Goal: Find specific page/section: Find specific page/section

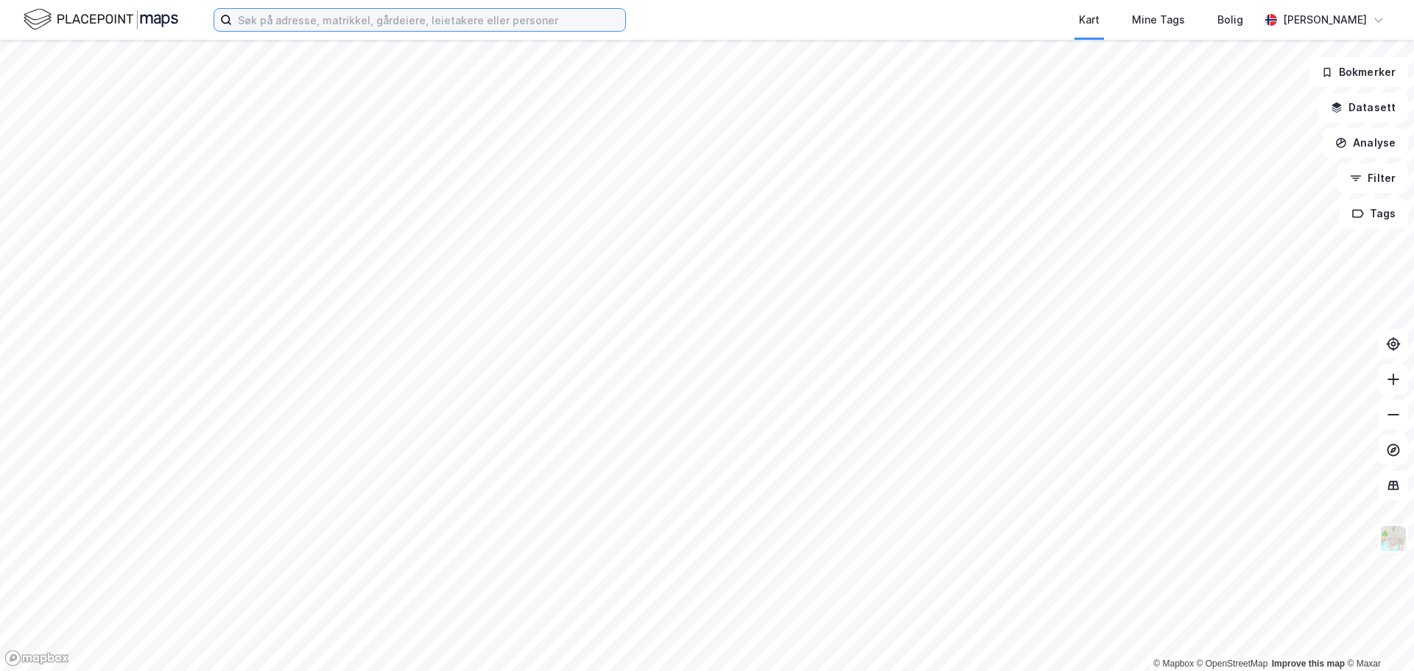
click at [283, 27] on input at bounding box center [428, 20] width 393 height 22
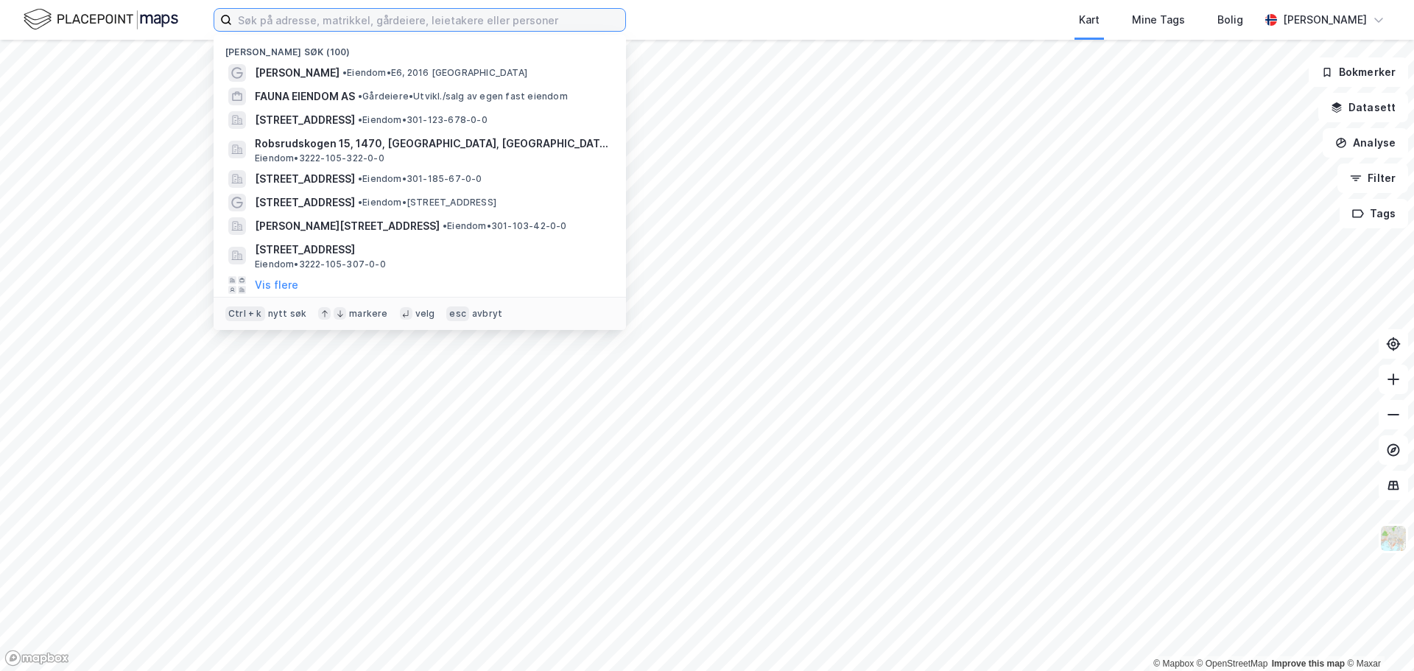
paste input "[STREET_ADDRESS]"
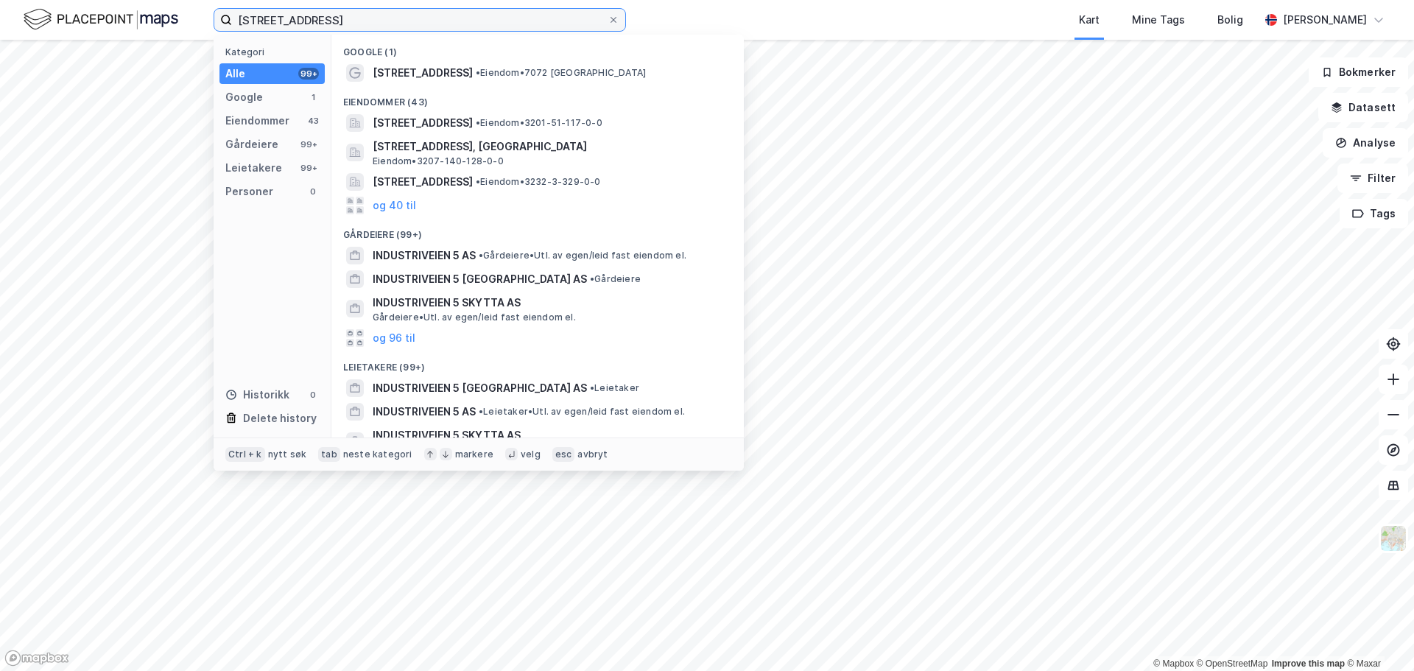
drag, startPoint x: 371, startPoint y: 13, endPoint x: 0, endPoint y: -9, distance: 371.7
click at [0, 0] on html "[STREET_ADDRESS] Kategori Alle 99+ Google 1 Eiendommer 43 Gårdeiere 99+ Leietak…" at bounding box center [707, 335] width 1414 height 671
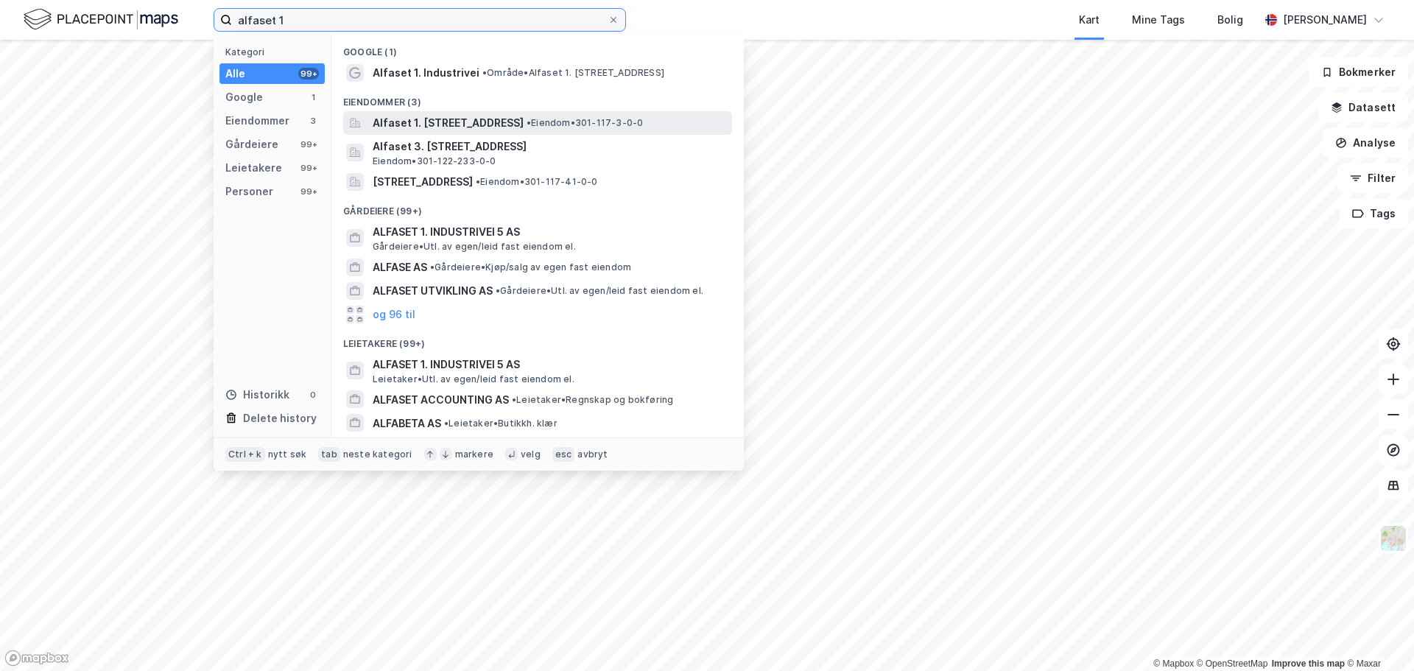
type input "alfaset 1"
click at [524, 125] on span "Alfaset 1. [STREET_ADDRESS]" at bounding box center [448, 123] width 151 height 18
